Goal: Check status: Check status

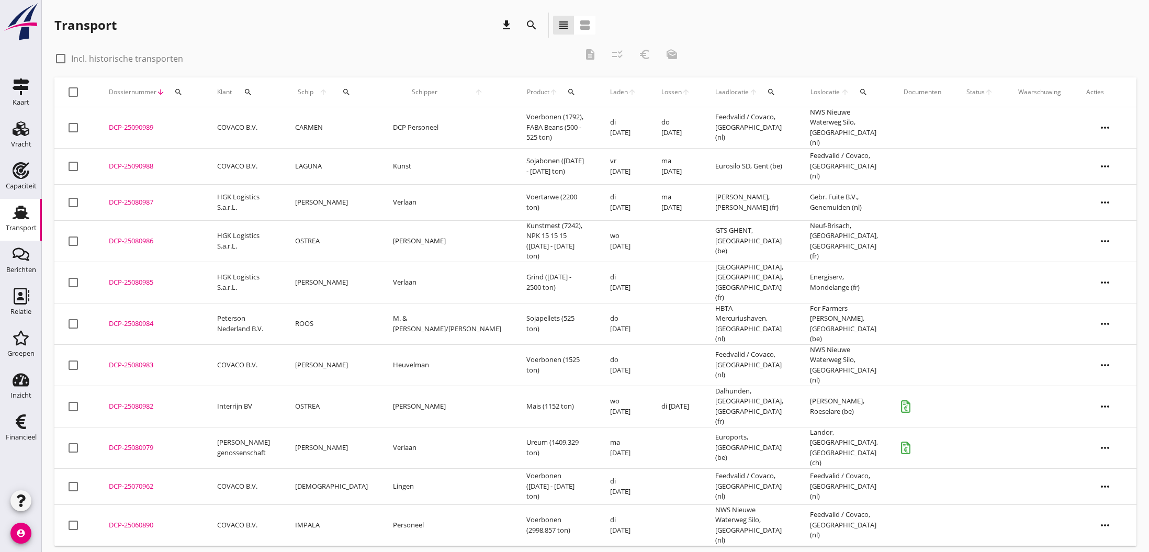
click at [126, 401] on div "DCP-25080982" at bounding box center [150, 406] width 83 height 10
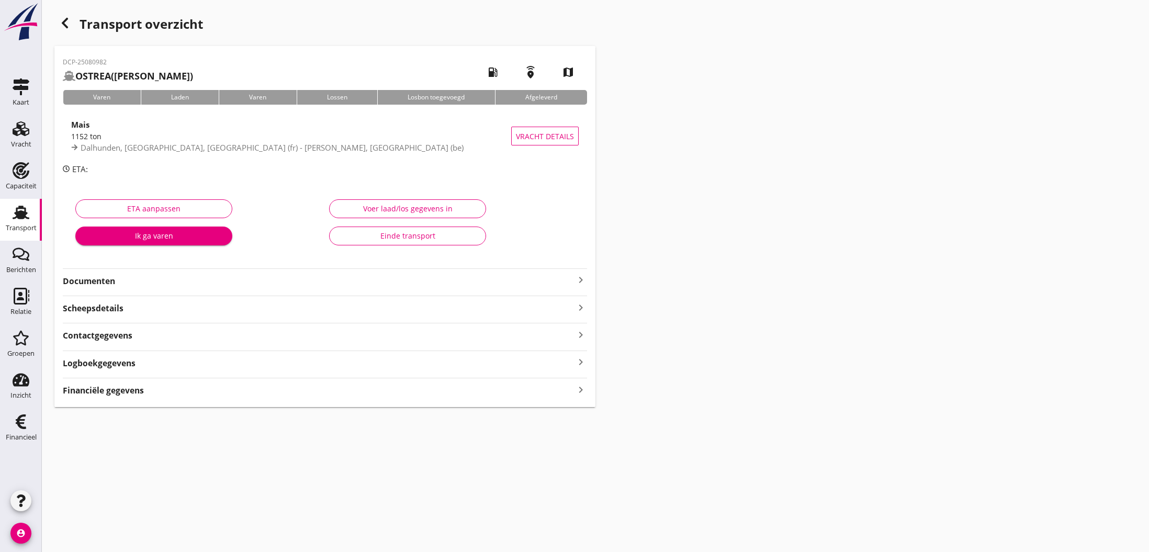
click at [581, 280] on icon "keyboard_arrow_right" at bounding box center [581, 280] width 13 height 13
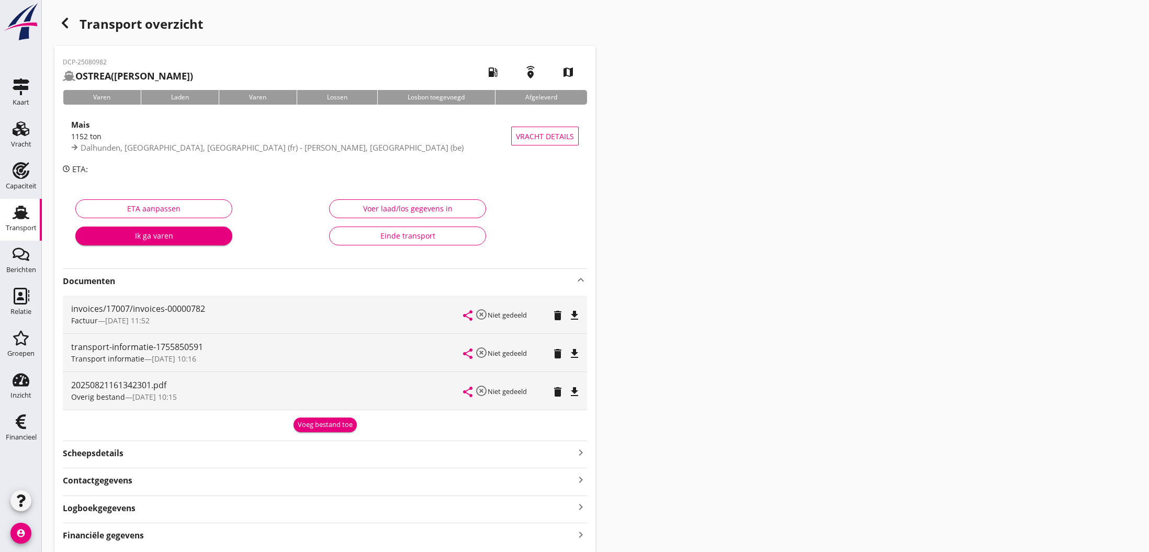
click at [321, 425] on div "Voeg bestand toe" at bounding box center [325, 425] width 55 height 10
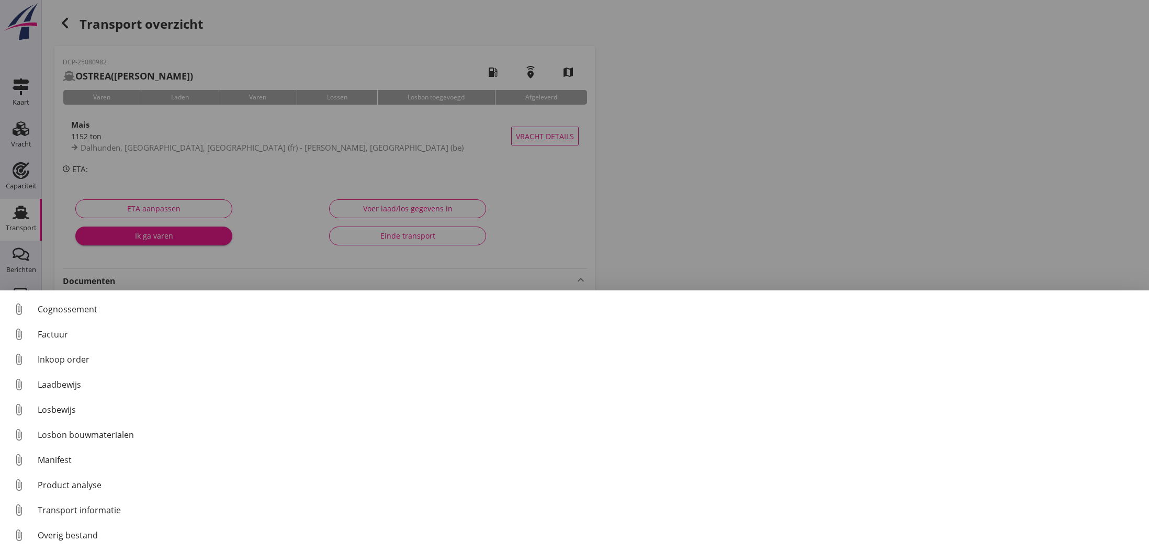
scroll to position [48, 0]
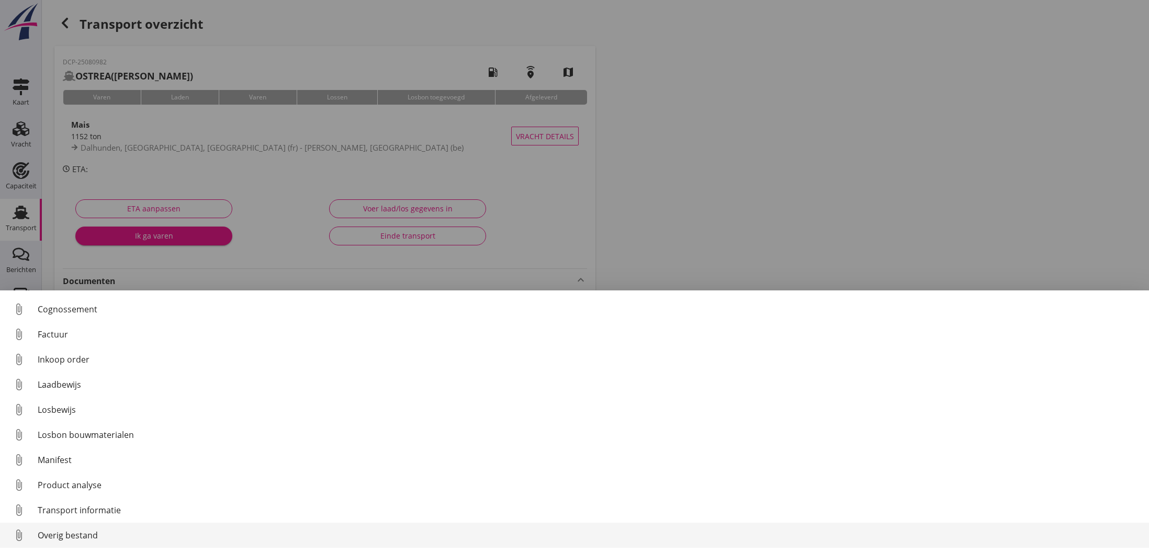
click at [100, 534] on div "Overig bestand" at bounding box center [589, 535] width 1103 height 13
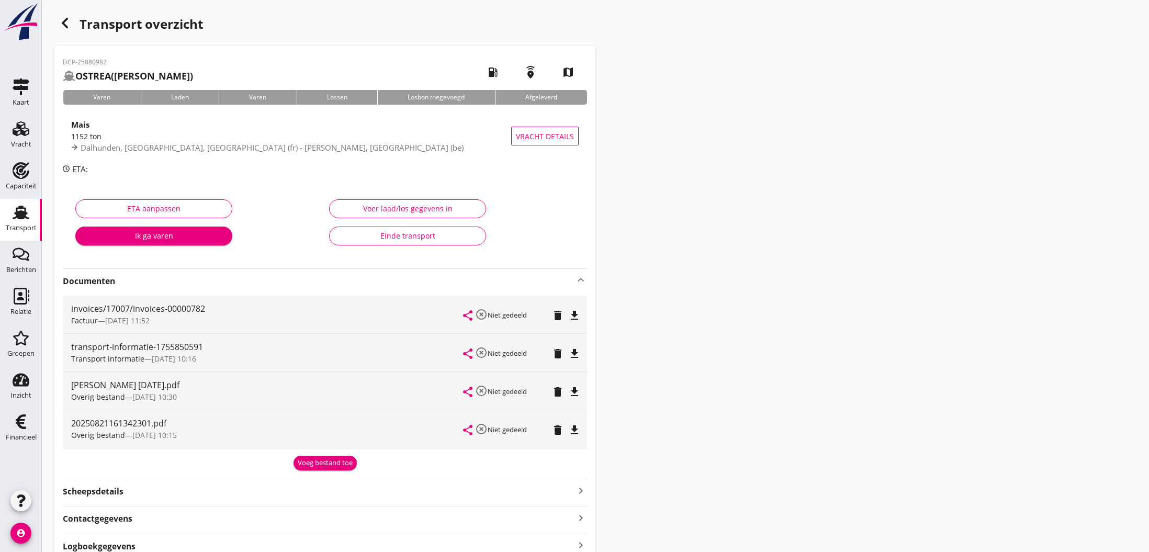
click at [324, 463] on div "Voeg bestand toe" at bounding box center [325, 463] width 55 height 10
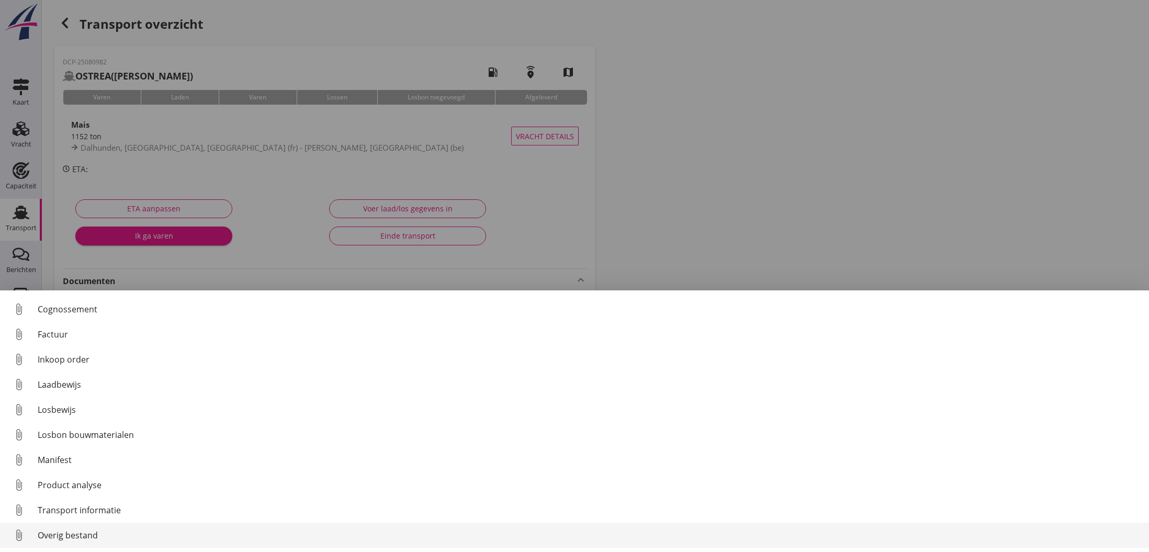
click at [147, 537] on div "Overig bestand" at bounding box center [589, 535] width 1103 height 13
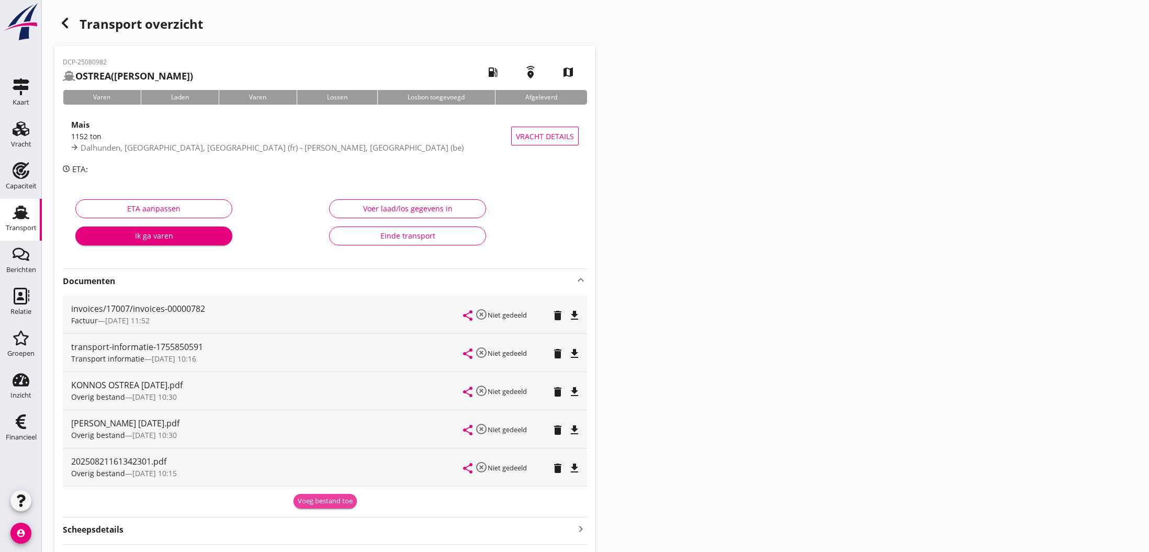
click at [321, 503] on div "Voeg bestand toe" at bounding box center [325, 501] width 55 height 10
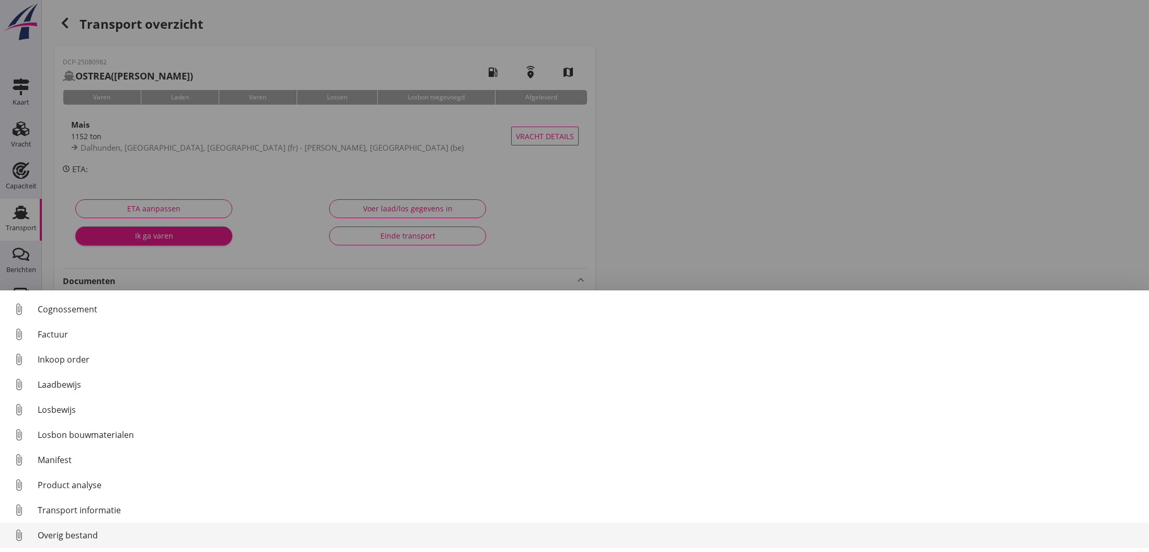
click at [88, 535] on div "Overig bestand" at bounding box center [589, 535] width 1103 height 13
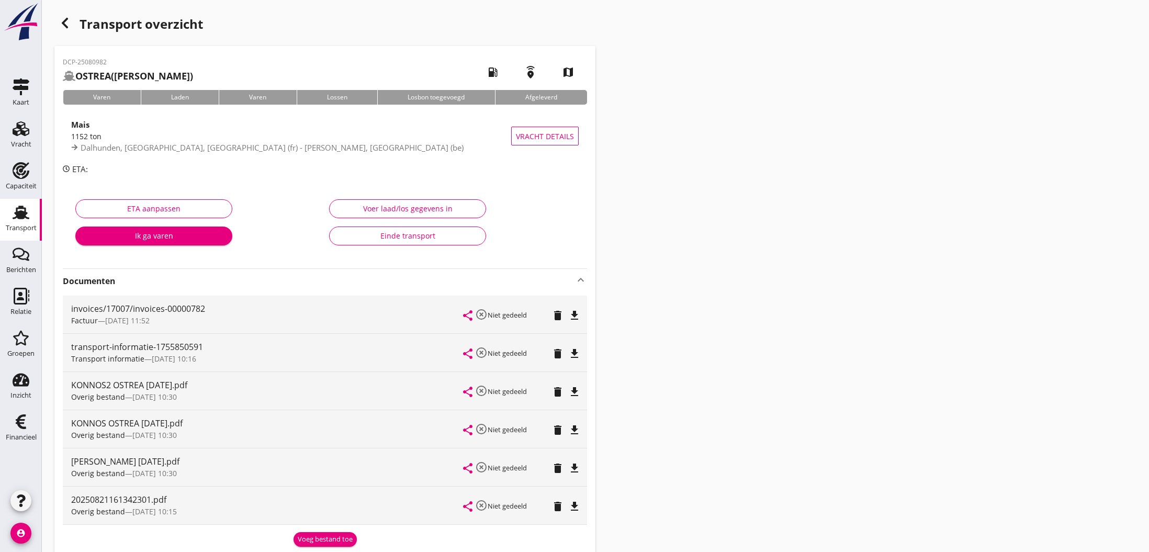
scroll to position [0, 0]
click at [68, 26] on icon "button" at bounding box center [65, 23] width 13 height 13
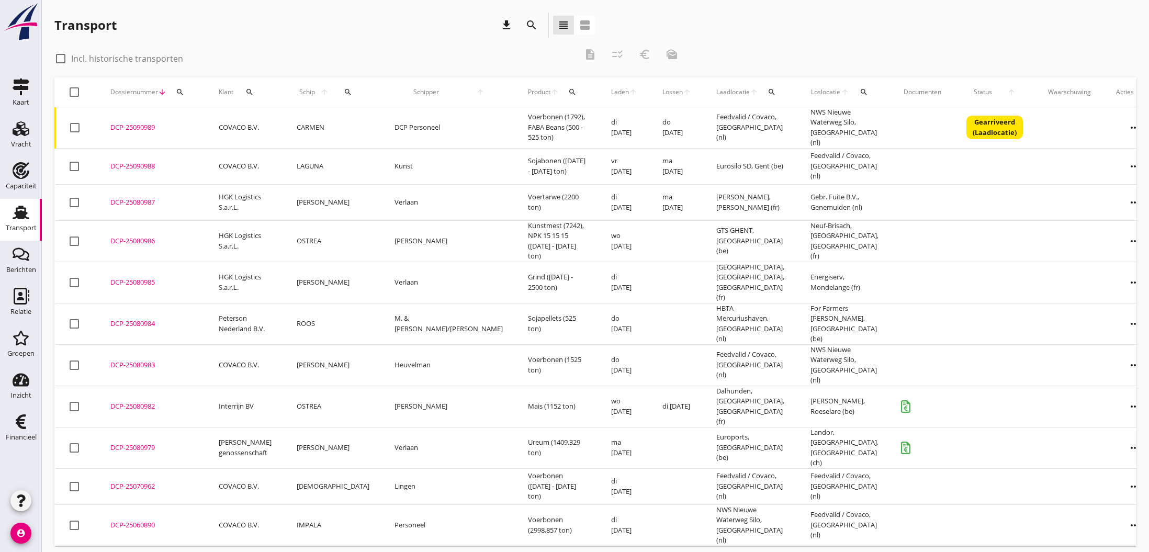
click at [127, 401] on div "DCP-25080982" at bounding box center [151, 406] width 83 height 10
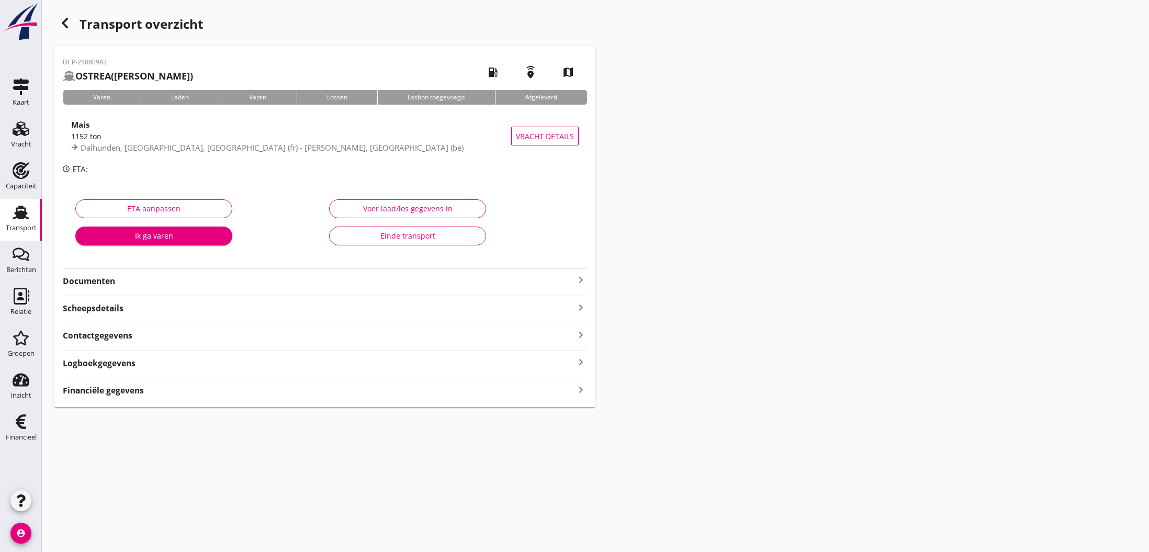
click at [420, 238] on div "Einde transport" at bounding box center [407, 235] width 139 height 11
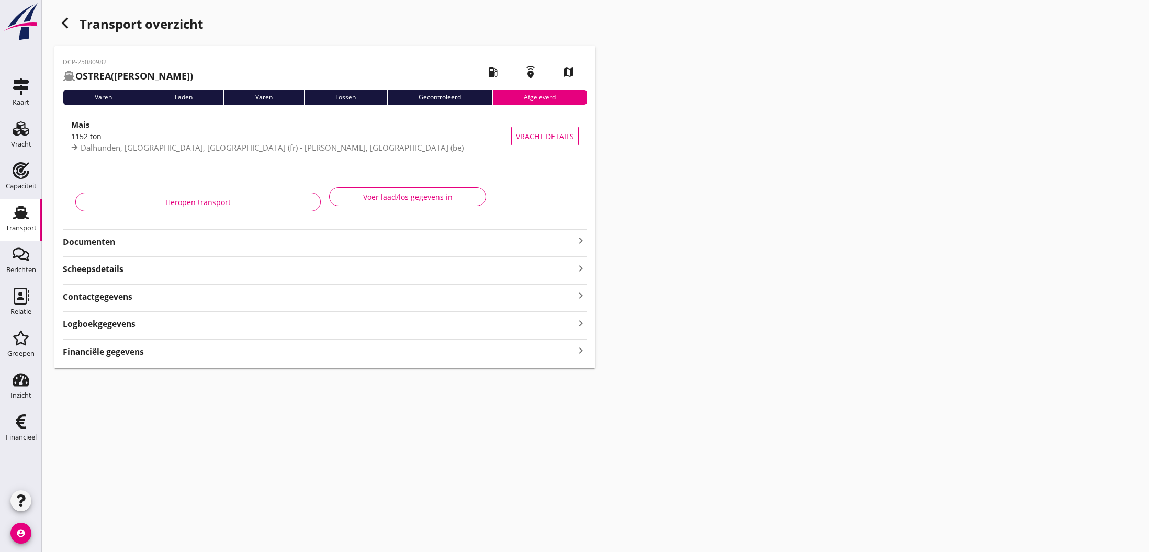
click at [66, 23] on icon "button" at bounding box center [65, 23] width 13 height 13
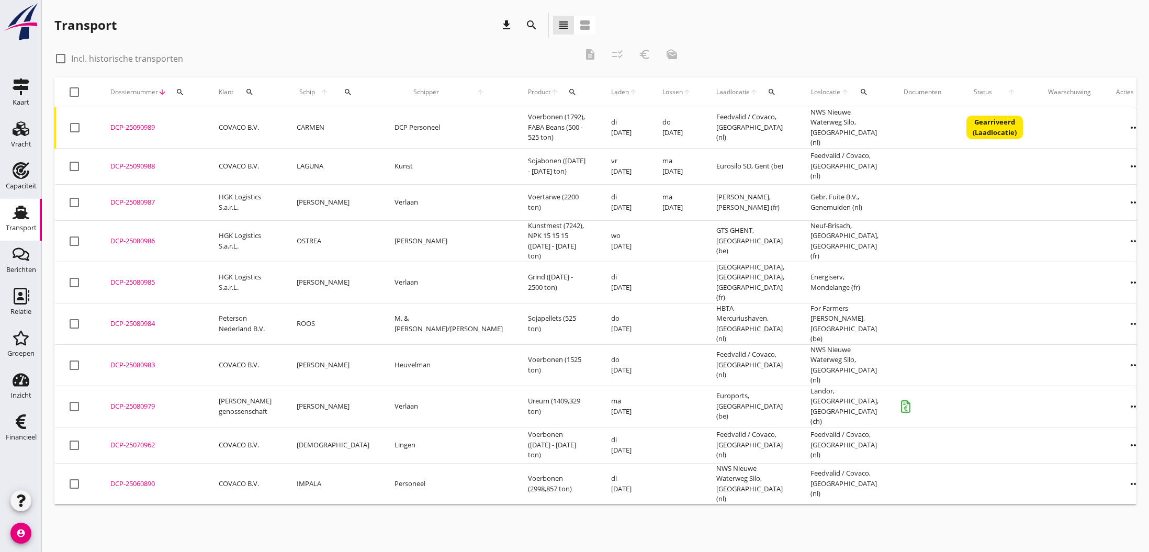
click at [312, 53] on div "check_box_outline_blank Incl. historische transporten" at bounding box center [315, 57] width 522 height 15
